Goal: Task Accomplishment & Management: Manage account settings

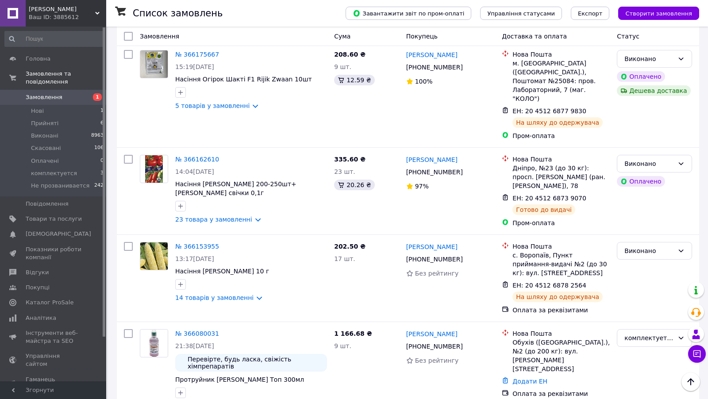
scroll to position [459, 0]
click at [206, 330] on link "№ 366080031" at bounding box center [197, 333] width 44 height 7
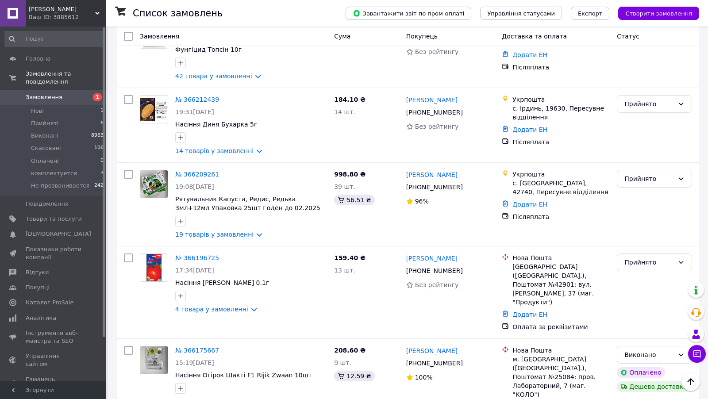
scroll to position [0, 0]
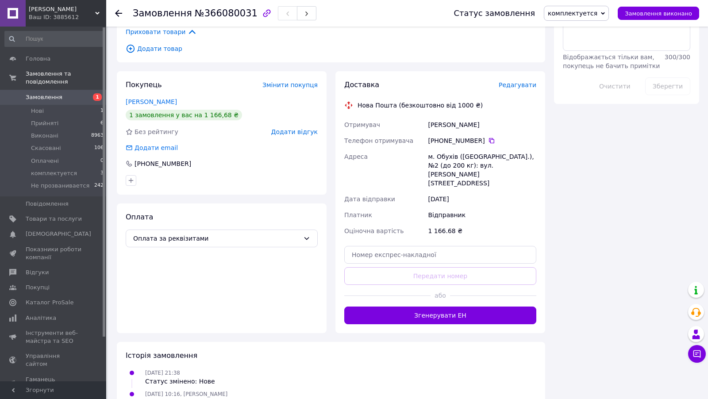
scroll to position [497, 0]
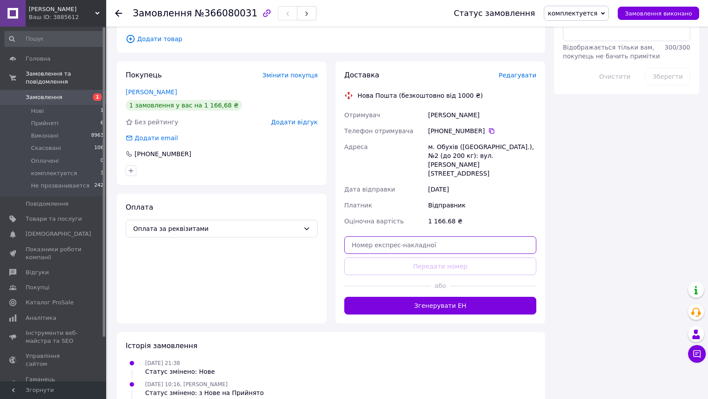
click at [391, 236] on input "text" at bounding box center [440, 245] width 192 height 18
paste input "20451269115076"
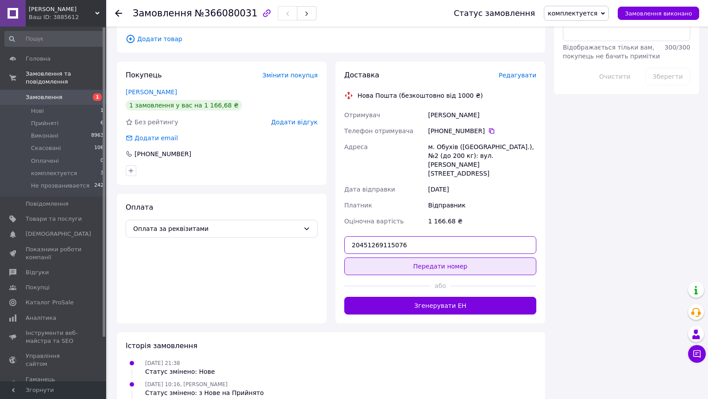
type input "20451269115076"
click at [422, 257] on button "Передати номер" at bounding box center [440, 266] width 192 height 18
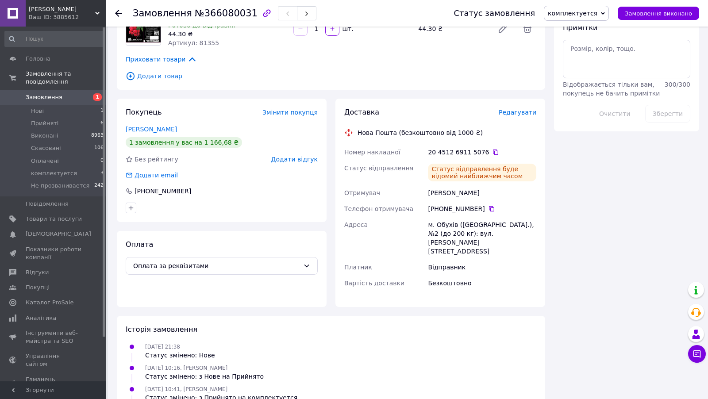
scroll to position [466, 0]
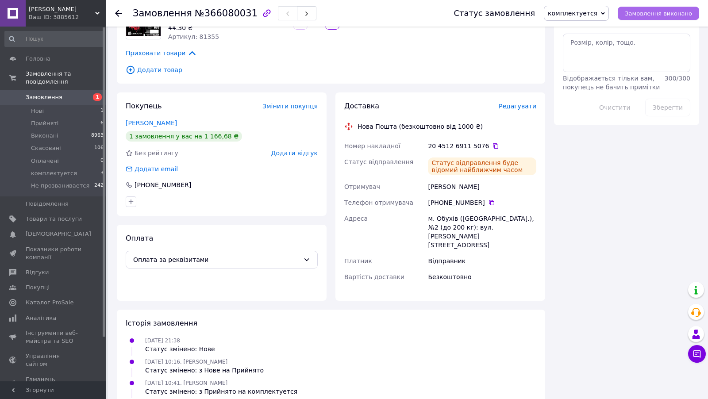
click at [640, 16] on span "Замовлення виконано" at bounding box center [658, 13] width 67 height 7
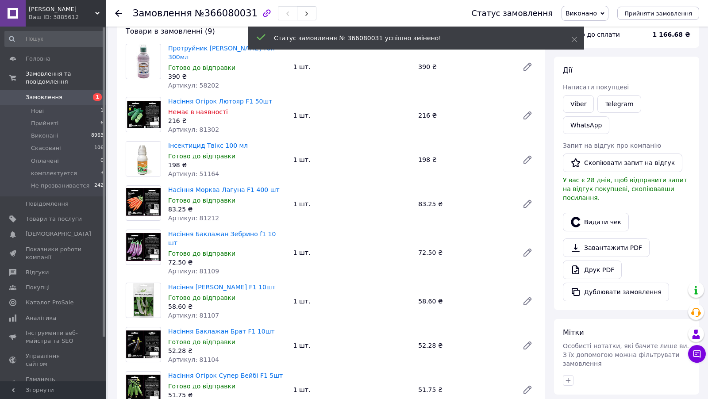
scroll to position [0, 0]
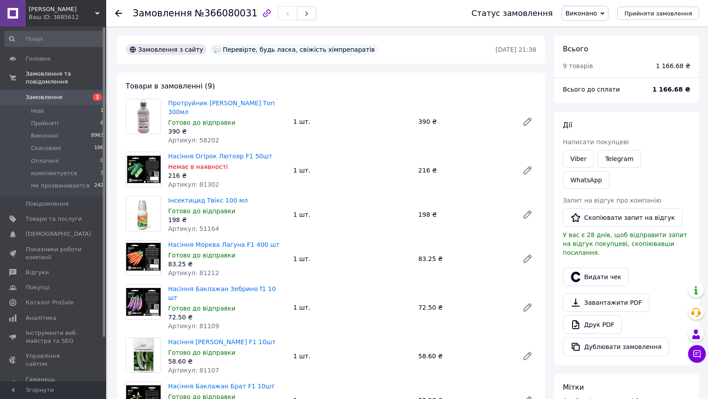
click at [73, 99] on span "Замовлення" at bounding box center [54, 97] width 56 height 8
